Goal: Task Accomplishment & Management: Complete application form

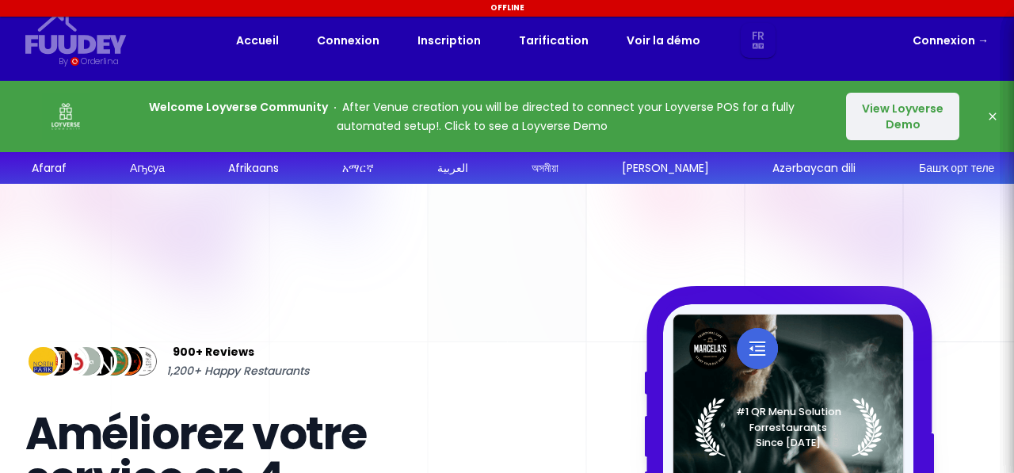
select select "fr"
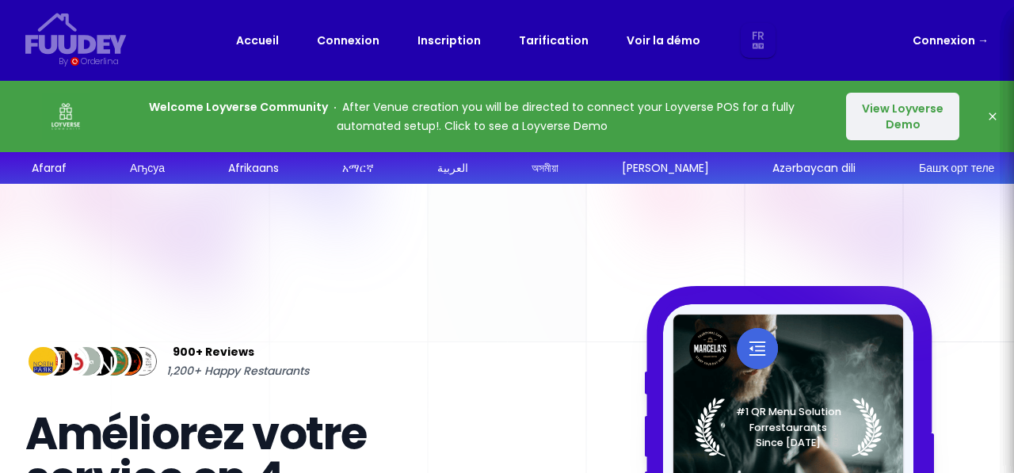
select select "fr"
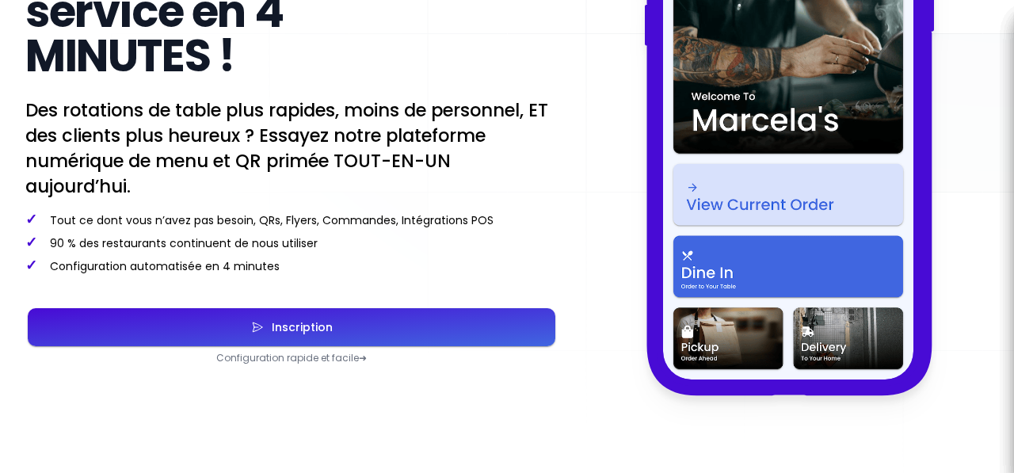
scroll to position [475, 0]
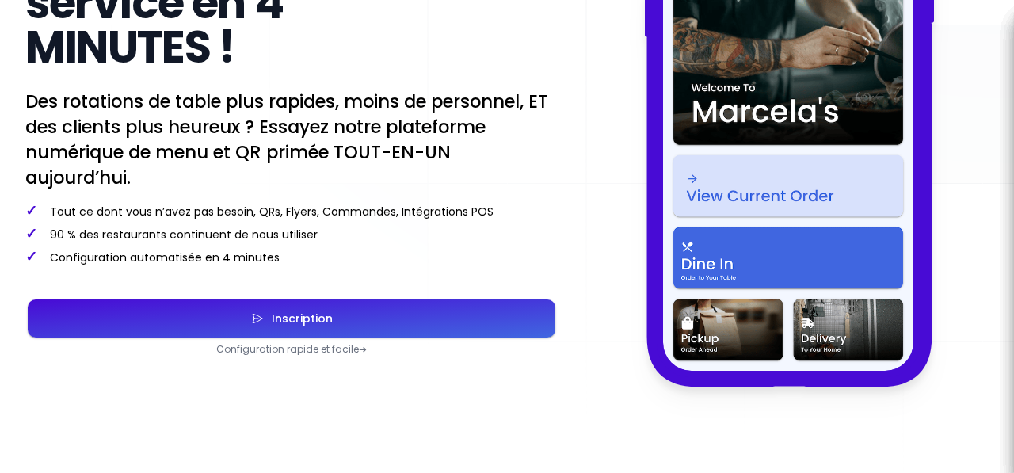
click at [292, 307] on button "Inscription" at bounding box center [291, 318] width 527 height 38
select select "fr"
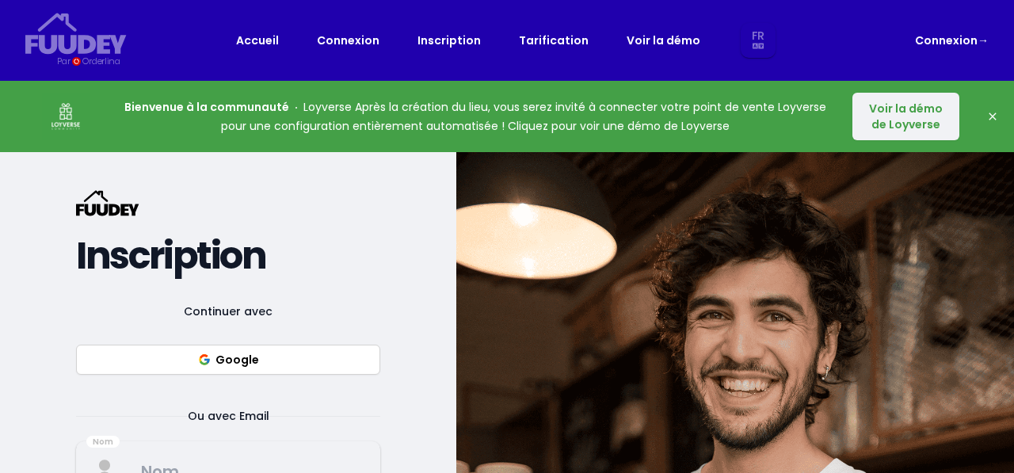
select select "fr"
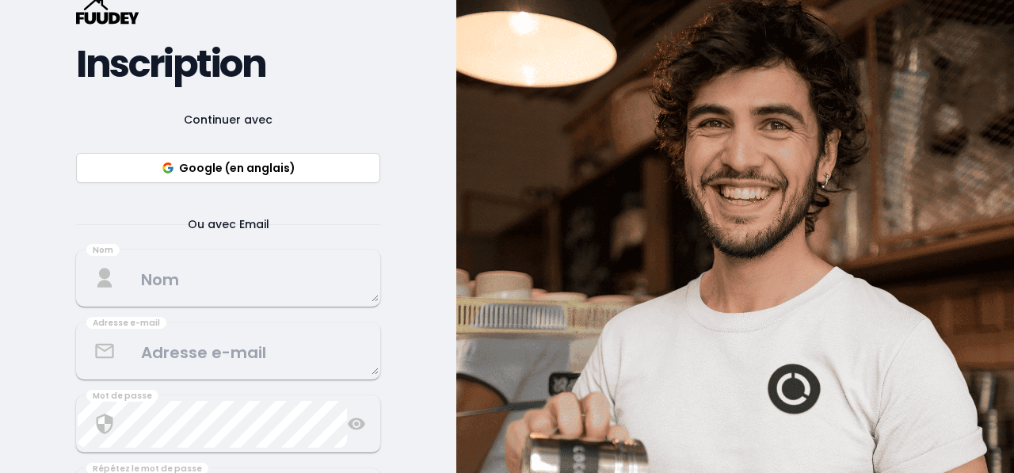
scroll to position [158, 0]
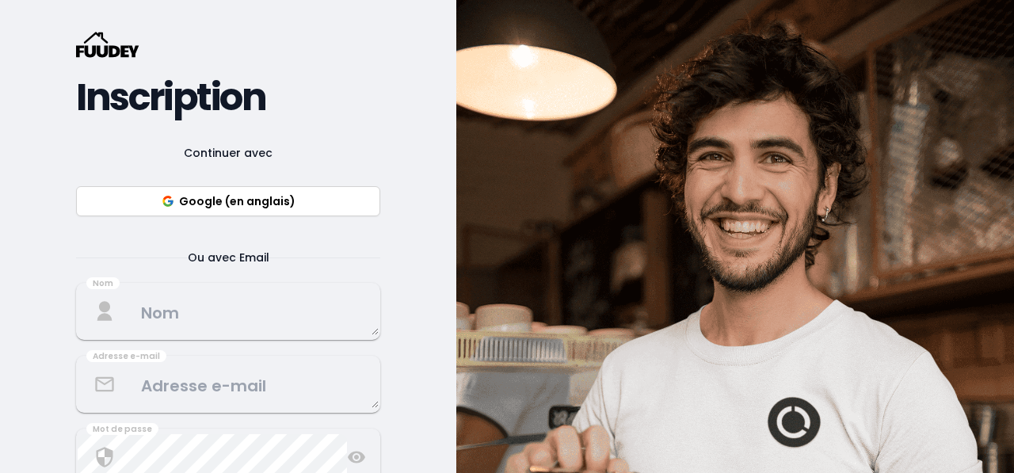
select select "fr"
click at [223, 200] on font "Google (en anglais)" at bounding box center [237, 201] width 116 height 16
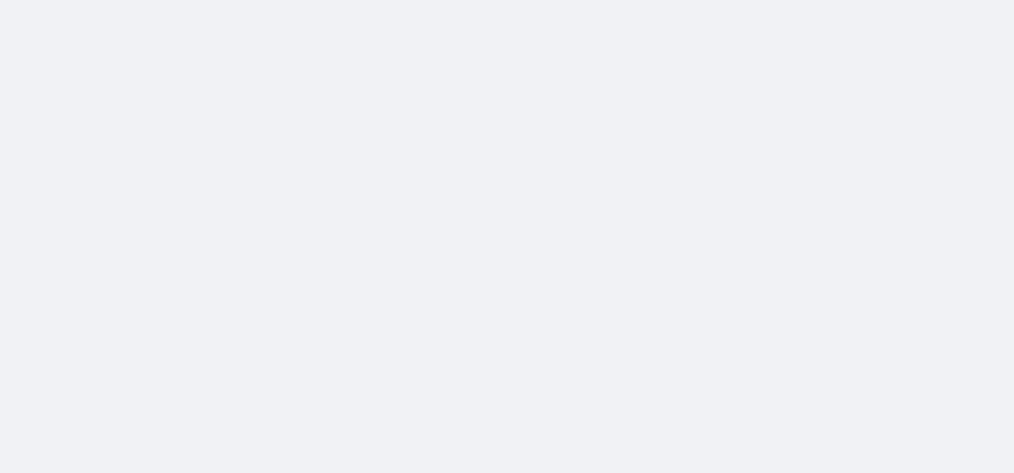
scroll to position [0, 0]
